Goal: Transaction & Acquisition: Subscribe to service/newsletter

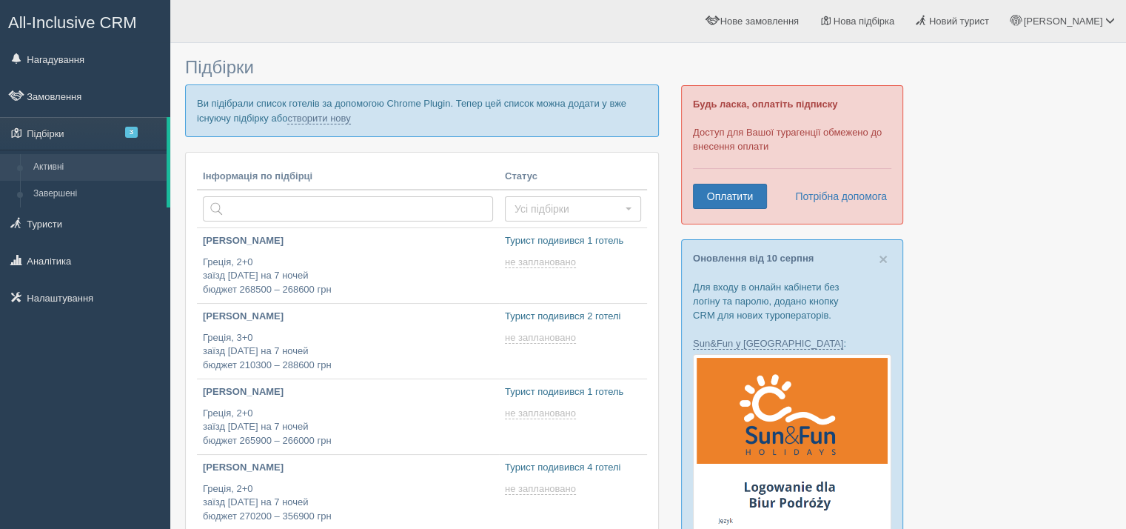
type input "[DATE] 13:20"
click at [133, 130] on span "3" at bounding box center [131, 132] width 13 height 11
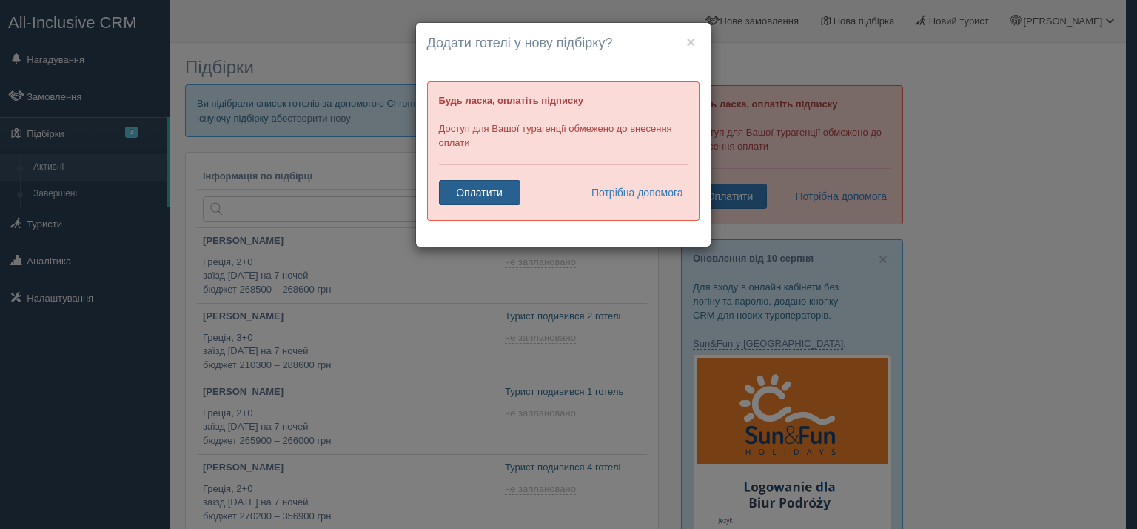
click at [481, 189] on link "Оплатити" at bounding box center [479, 192] width 81 height 25
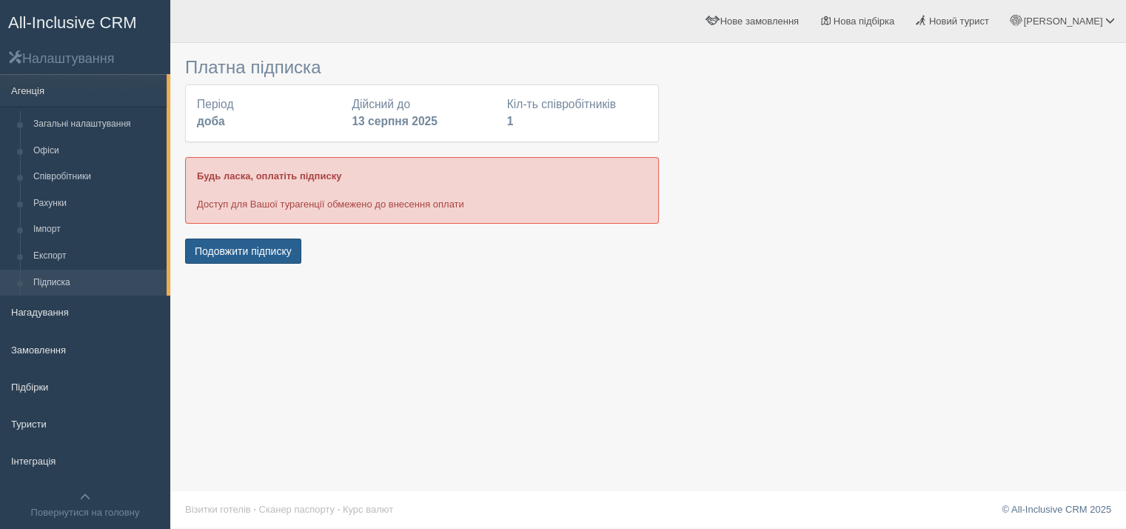
click at [228, 242] on button "Подовжити підписку" at bounding box center [243, 250] width 116 height 25
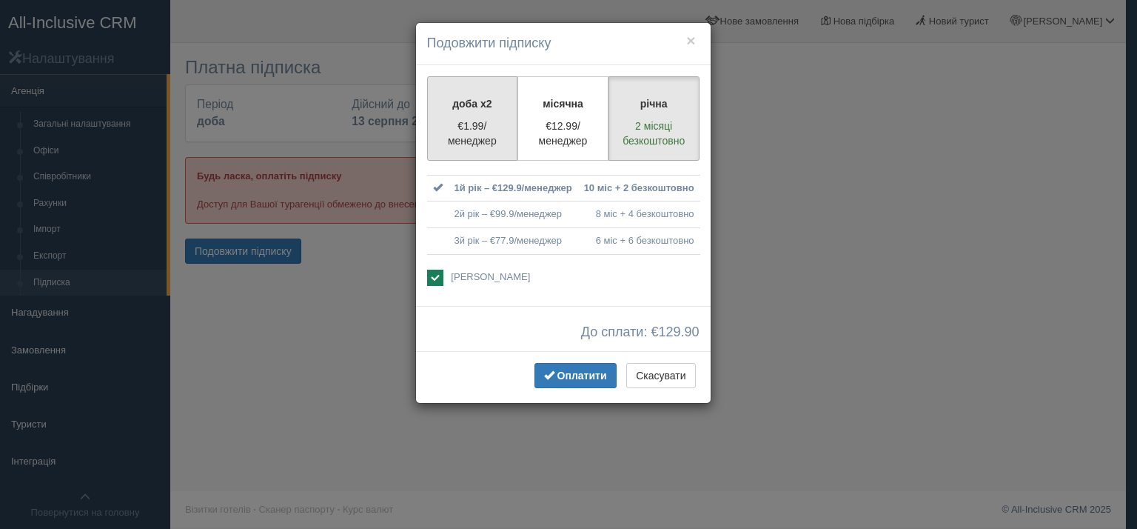
click at [468, 110] on p "доба x2" at bounding box center [473, 103] width 72 height 15
radio input "true"
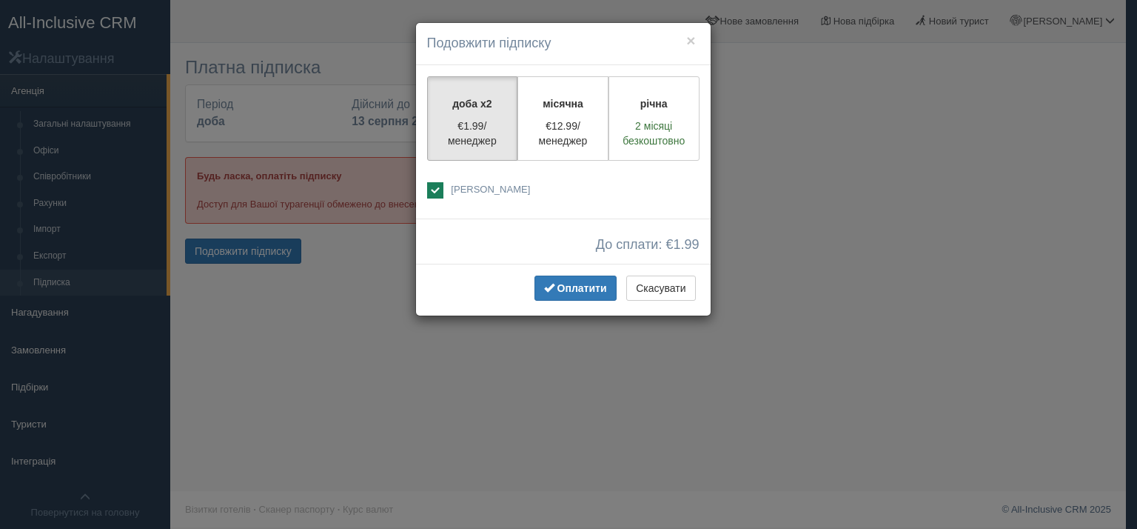
click at [667, 276] on button "Скасувати" at bounding box center [660, 287] width 69 height 25
